Goal: Transaction & Acquisition: Download file/media

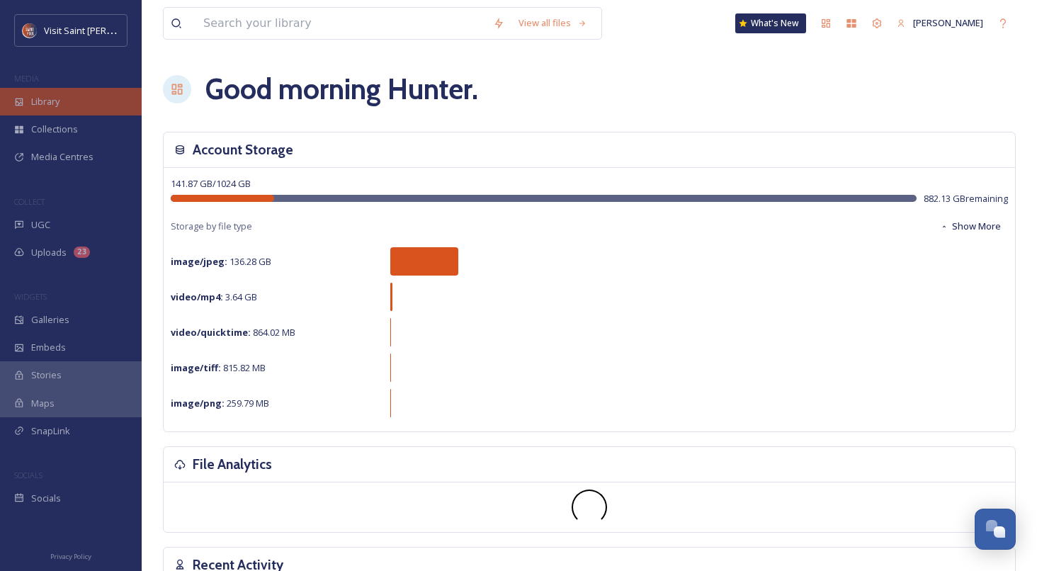
scroll to position [2414, 0]
click at [29, 102] on div "Library" at bounding box center [71, 102] width 142 height 28
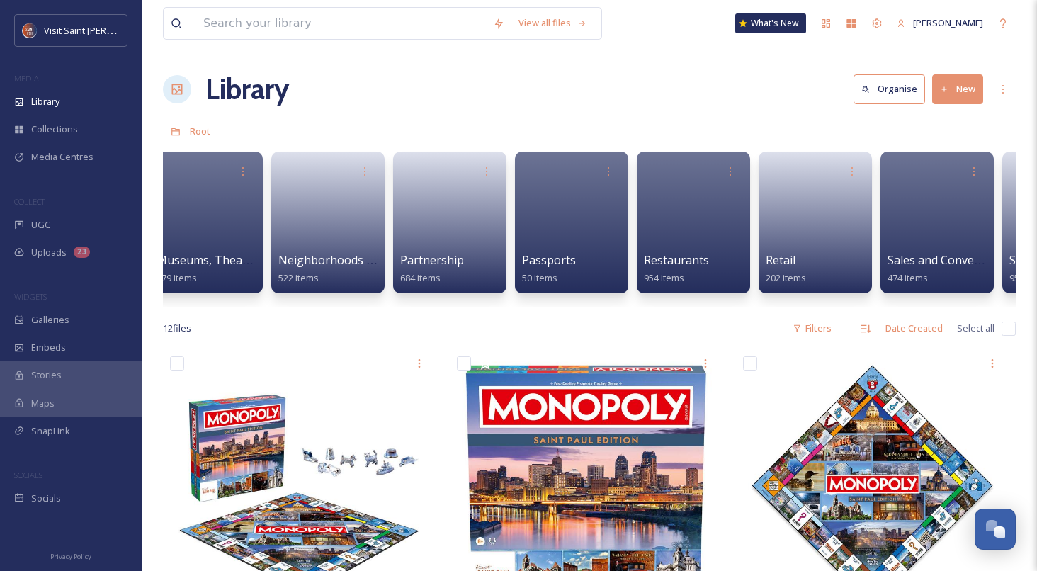
scroll to position [0, 2194]
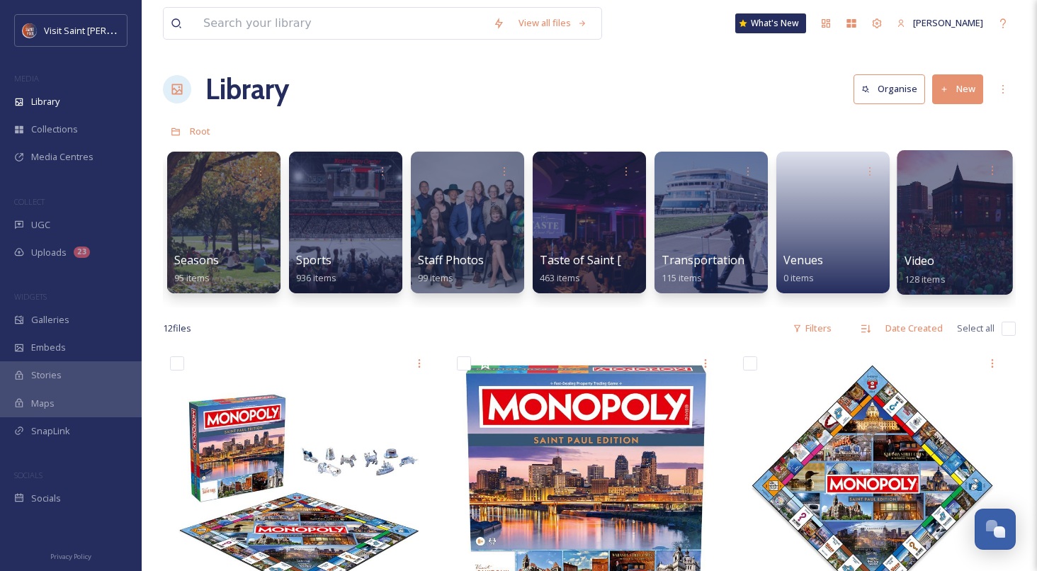
click at [925, 210] on div at bounding box center [955, 222] width 116 height 145
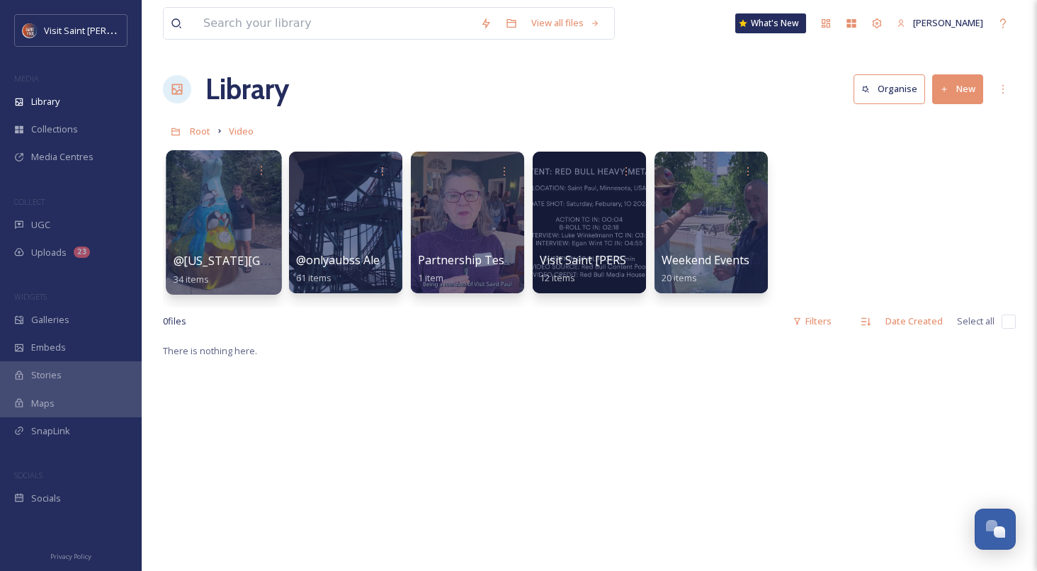
click at [222, 223] on div at bounding box center [224, 222] width 116 height 145
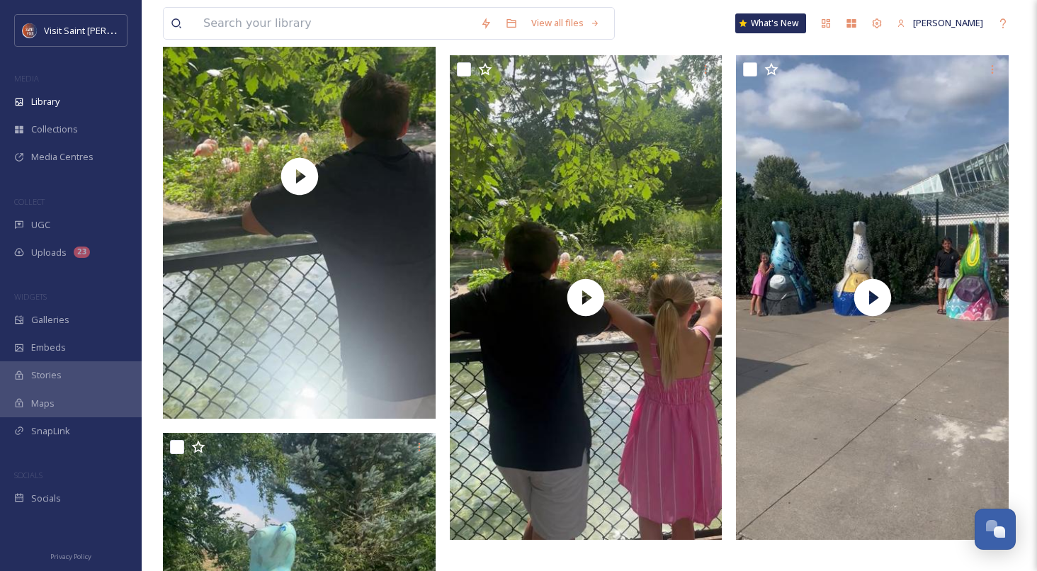
scroll to position [5141, 0]
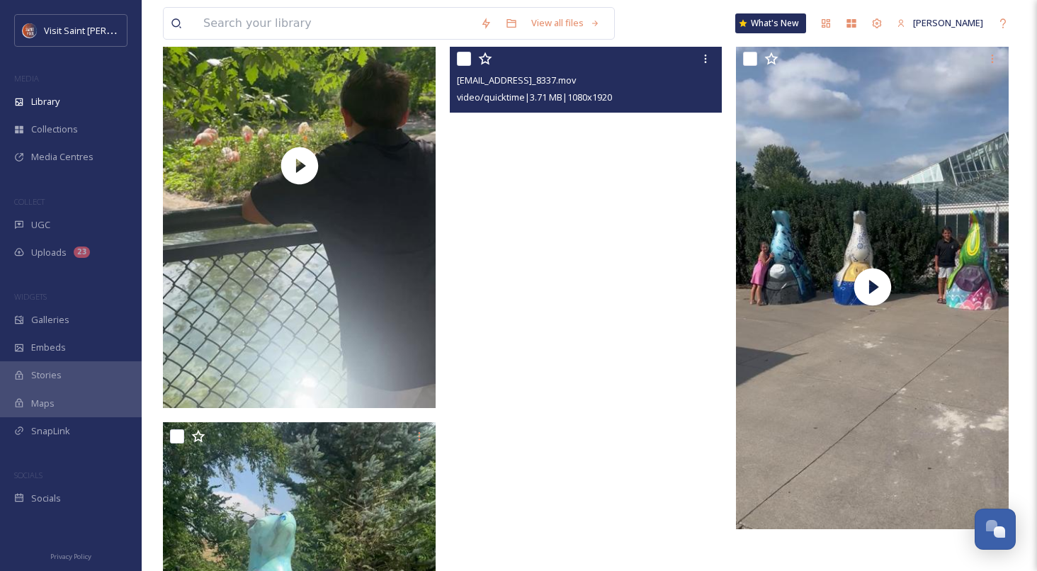
click at [609, 202] on video "ext_1757598649.86734_Minnesotafunmom@gmail.com-IMG_8337.mov" at bounding box center [586, 287] width 273 height 485
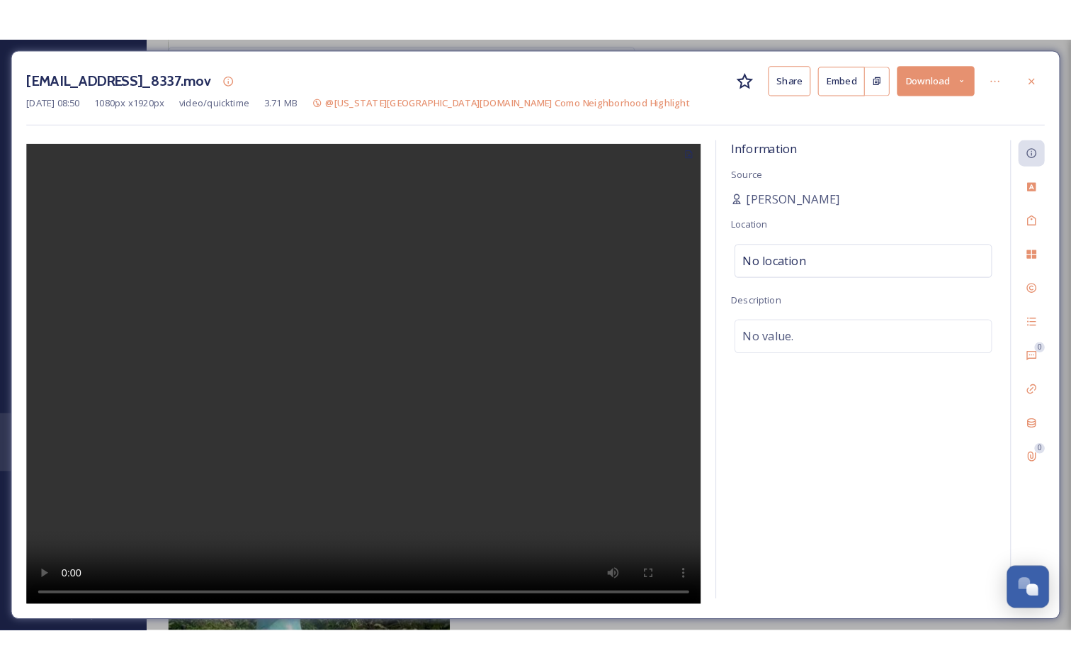
scroll to position [5338, 0]
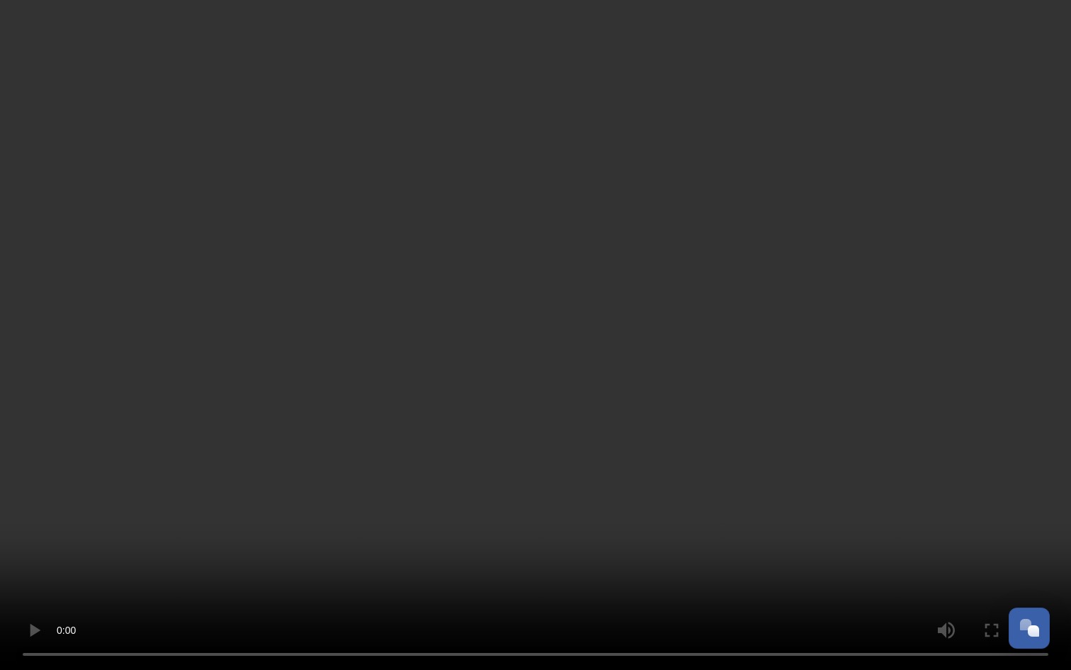
click at [1015, 503] on video at bounding box center [535, 335] width 1071 height 670
click at [925, 513] on video at bounding box center [535, 335] width 1071 height 670
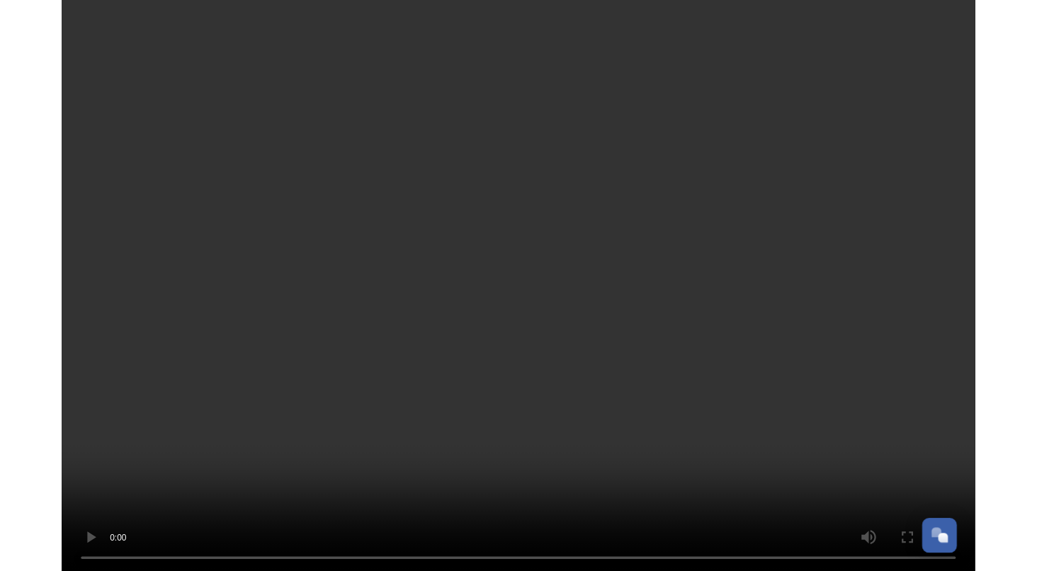
scroll to position [5141, 0]
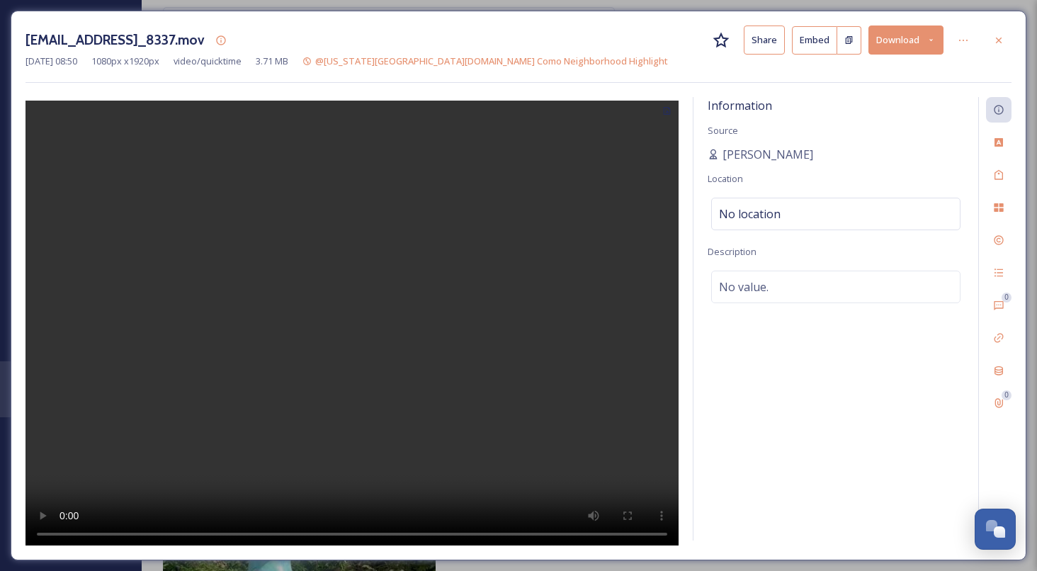
click at [907, 31] on button "Download" at bounding box center [906, 40] width 75 height 29
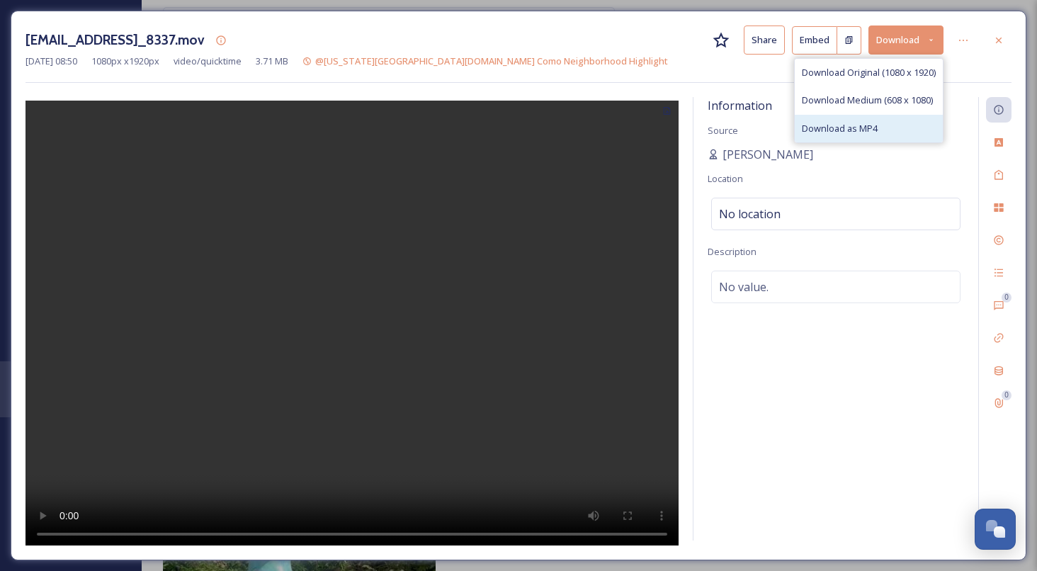
click at [876, 120] on div "Download as MP4" at bounding box center [869, 129] width 148 height 28
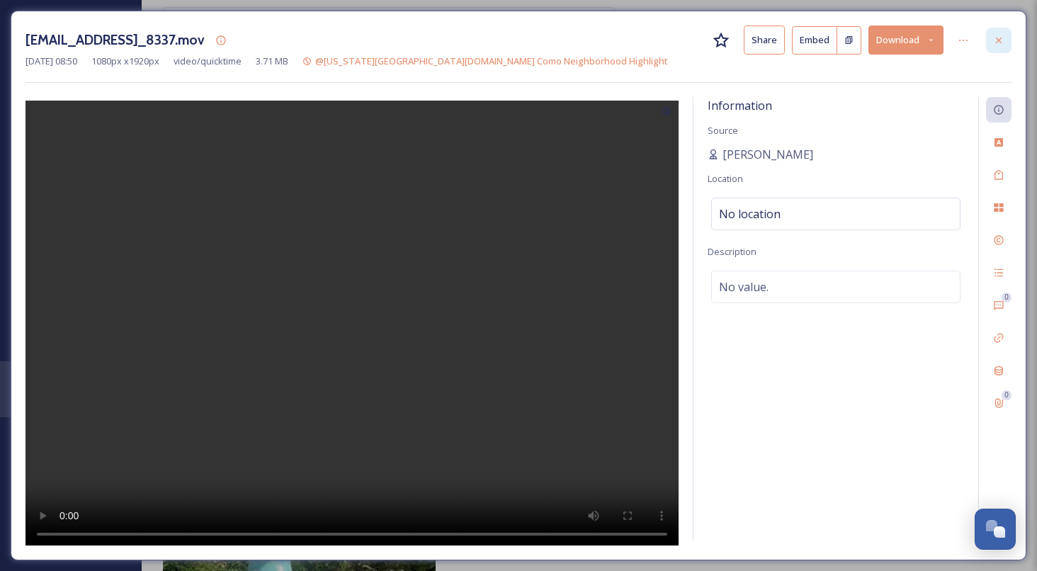
click at [991, 40] on div at bounding box center [999, 41] width 26 height 26
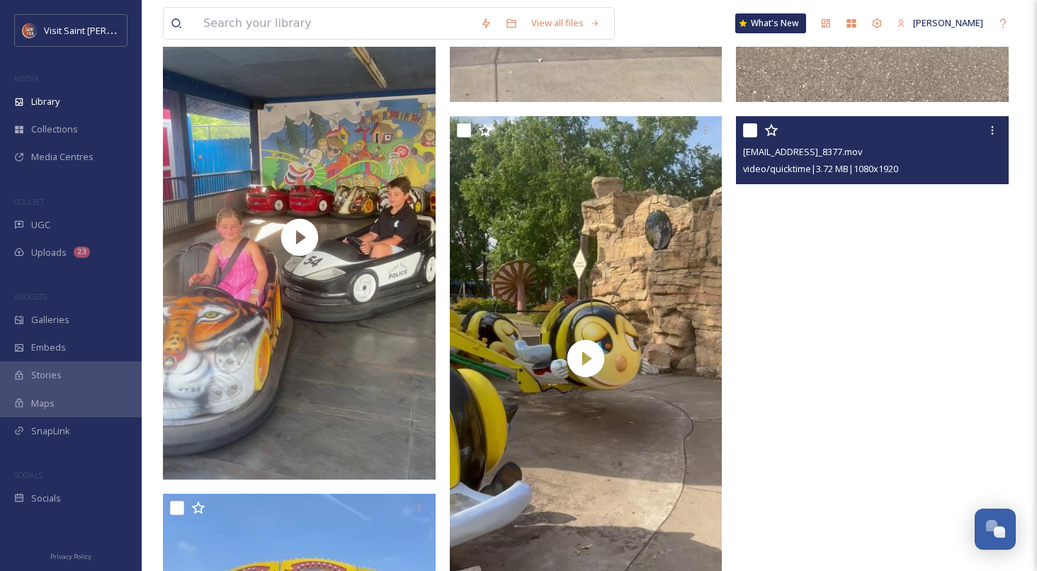
scroll to position [1577, 0]
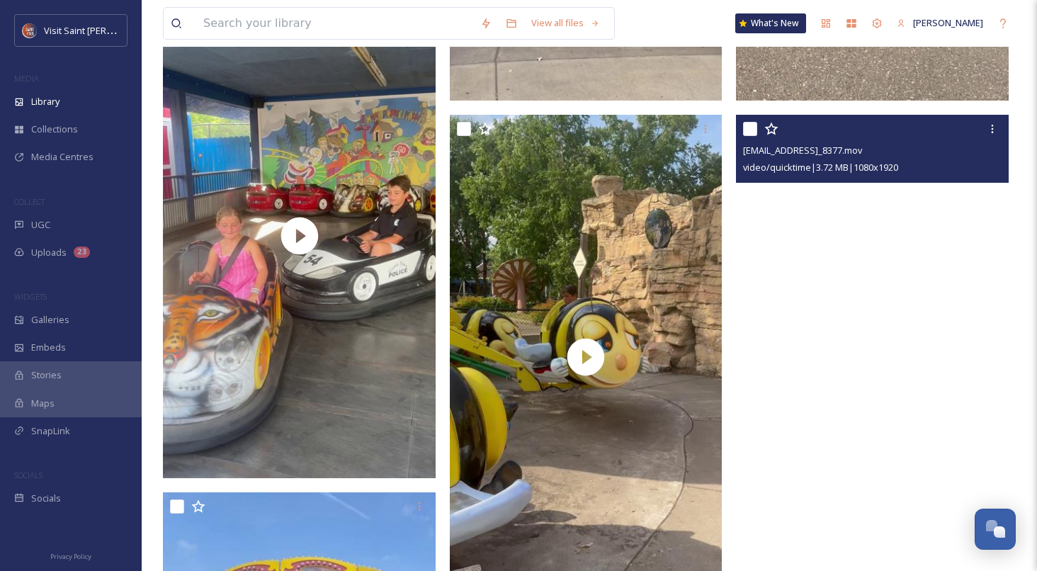
click at [854, 313] on video "ext_1757602477.529902_Minnesotafunmom@gmail.com-IMG_8377.mov" at bounding box center [872, 357] width 273 height 485
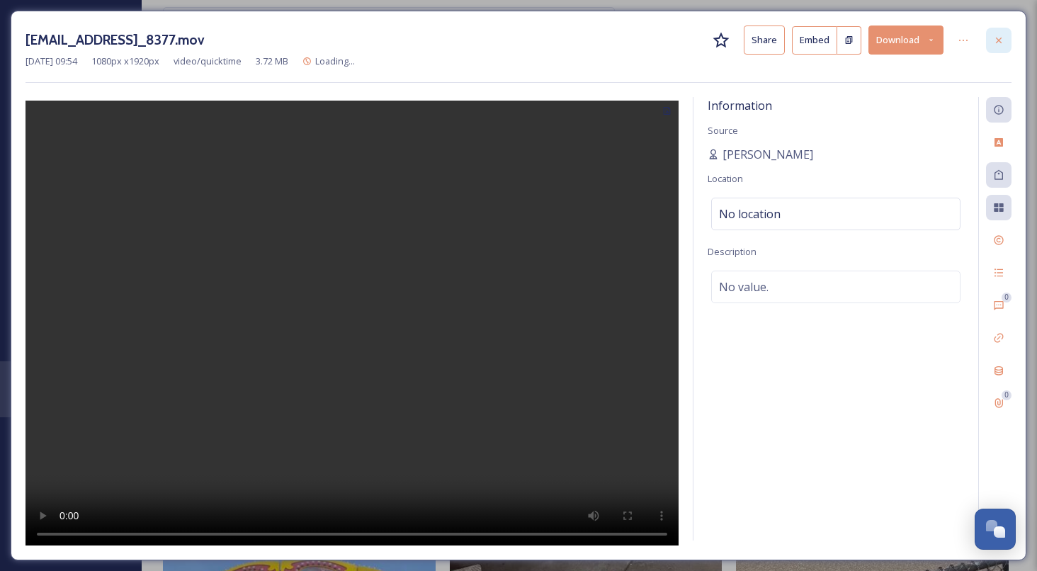
click at [991, 41] on div at bounding box center [999, 41] width 26 height 26
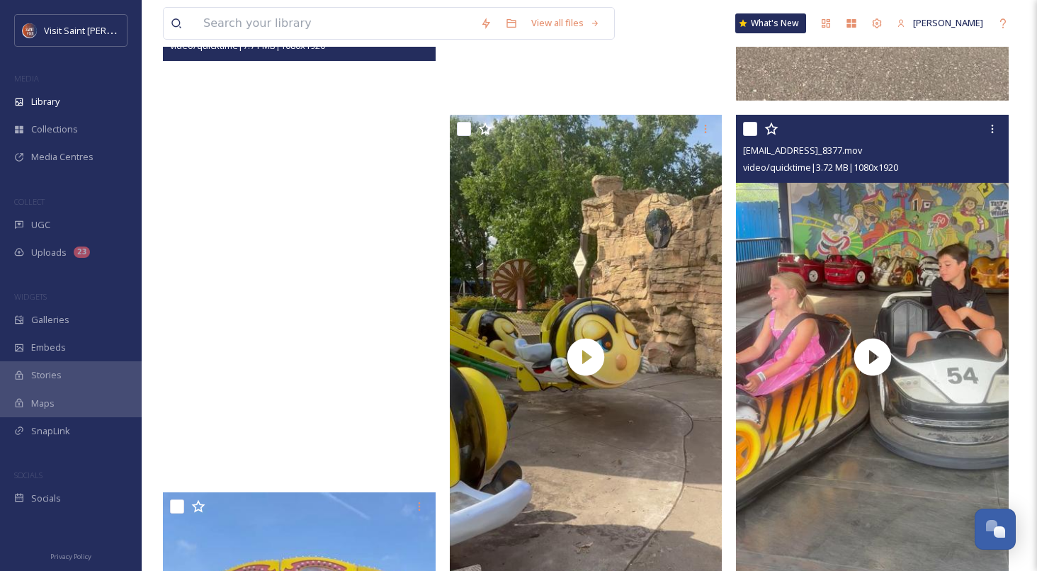
click at [240, 315] on video "ext_1757602492.014825_Minnesotafunmom@gmail.com-IMG_8376.mov" at bounding box center [299, 235] width 273 height 485
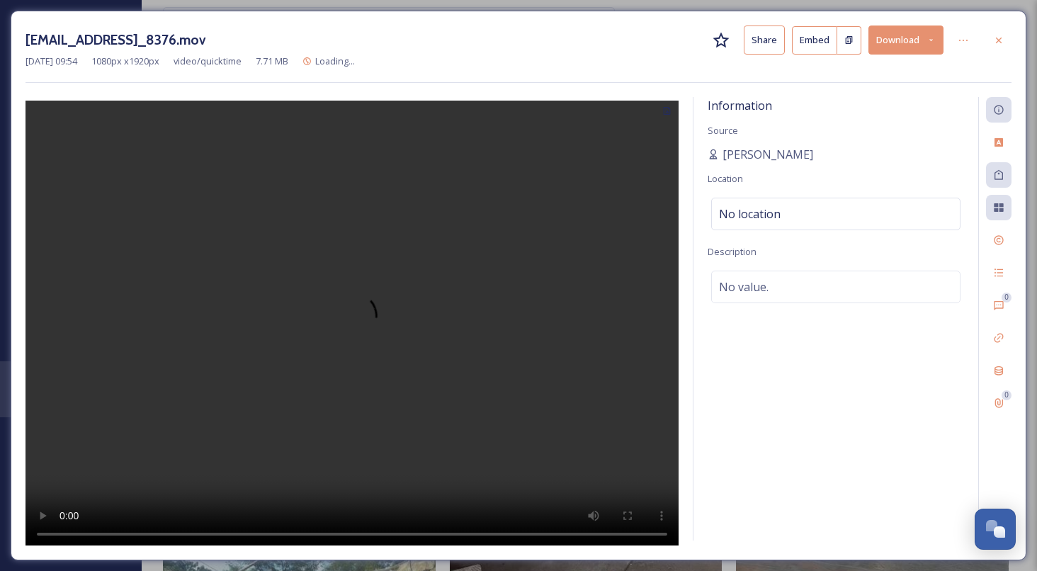
scroll to position [1078, 0]
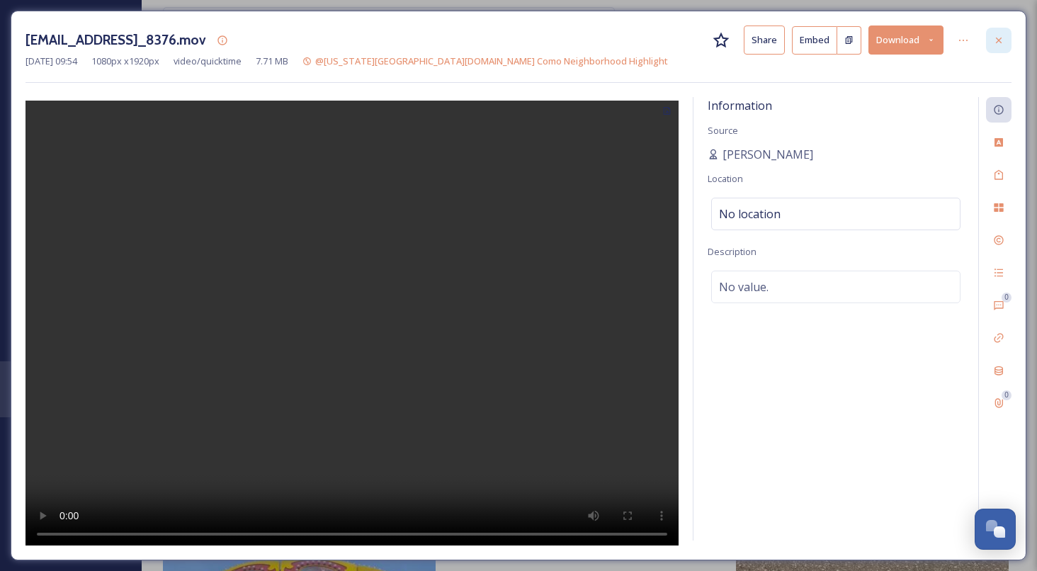
click at [1006, 40] on div at bounding box center [999, 41] width 26 height 26
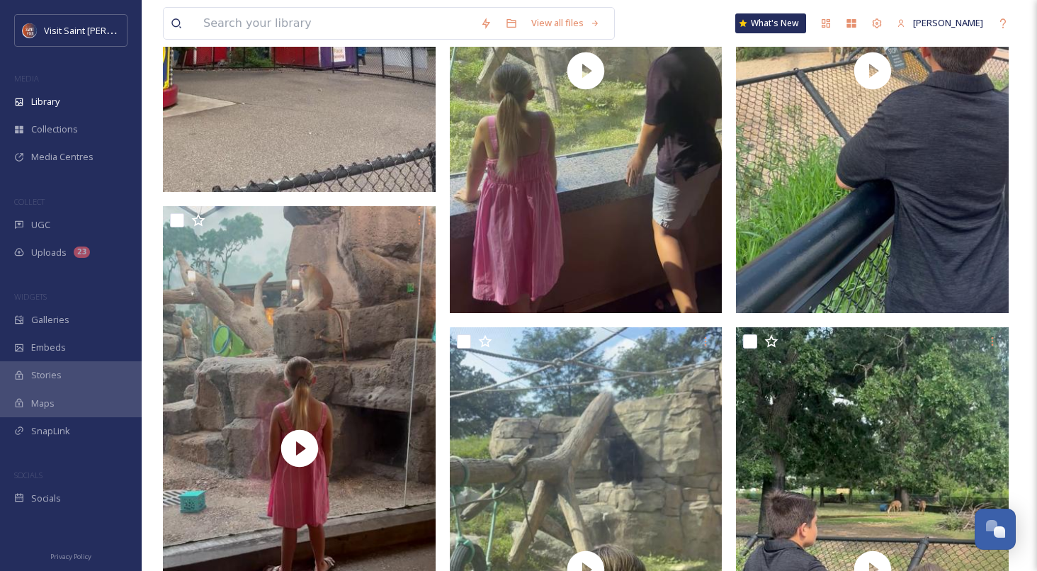
scroll to position [4405, 0]
